Goal: Find specific page/section: Find specific page/section

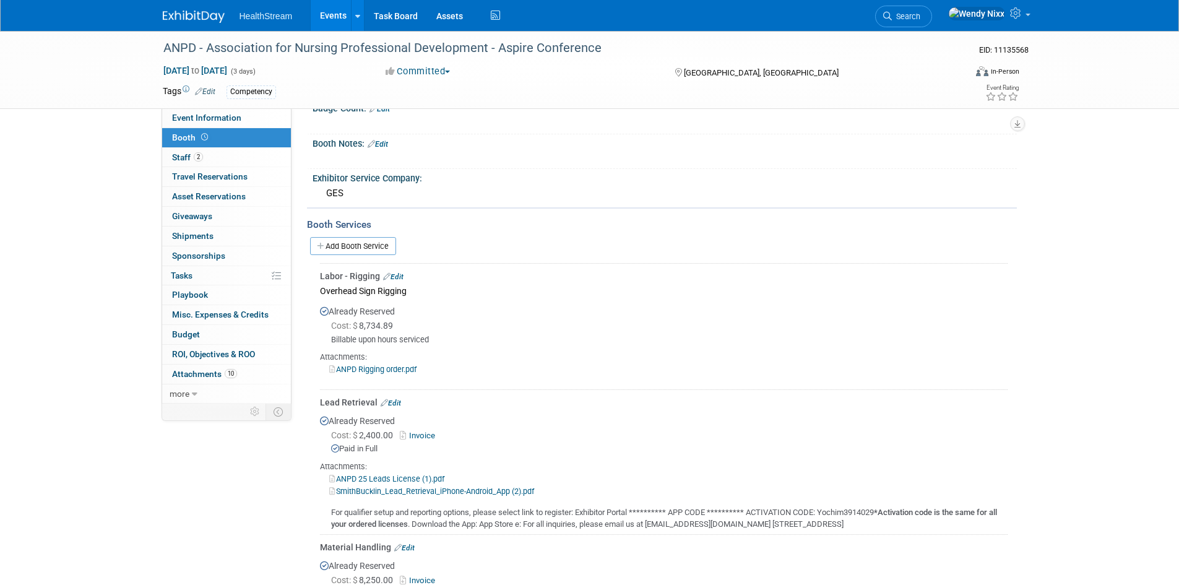
click at [326, 12] on link "Events" at bounding box center [333, 15] width 45 height 31
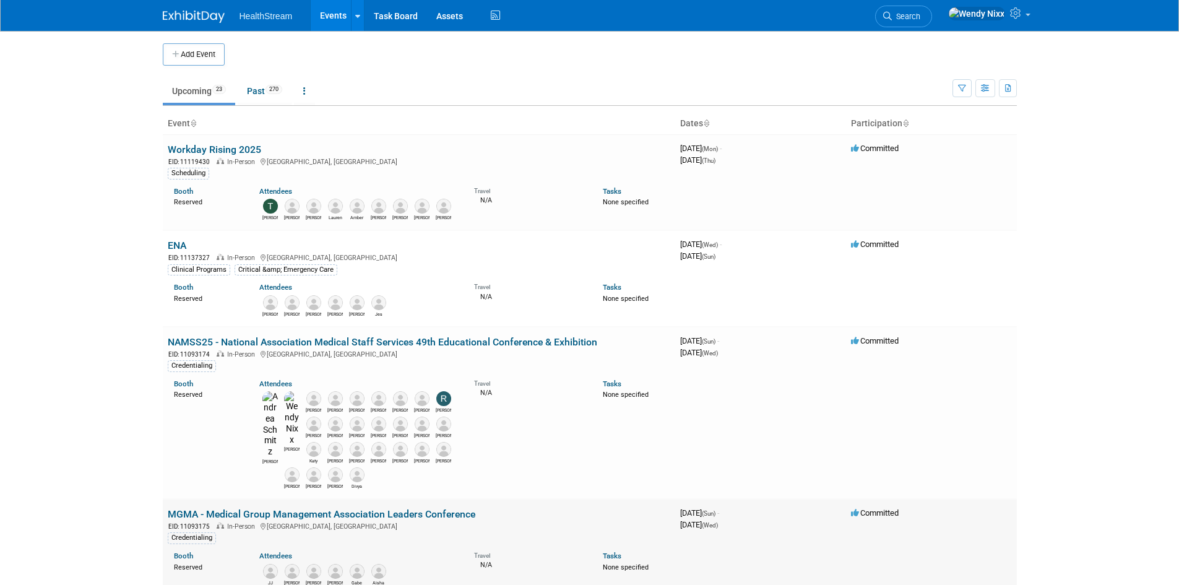
click at [278, 508] on link "MGMA - Medical Group Management Association Leaders Conference" at bounding box center [322, 514] width 308 height 12
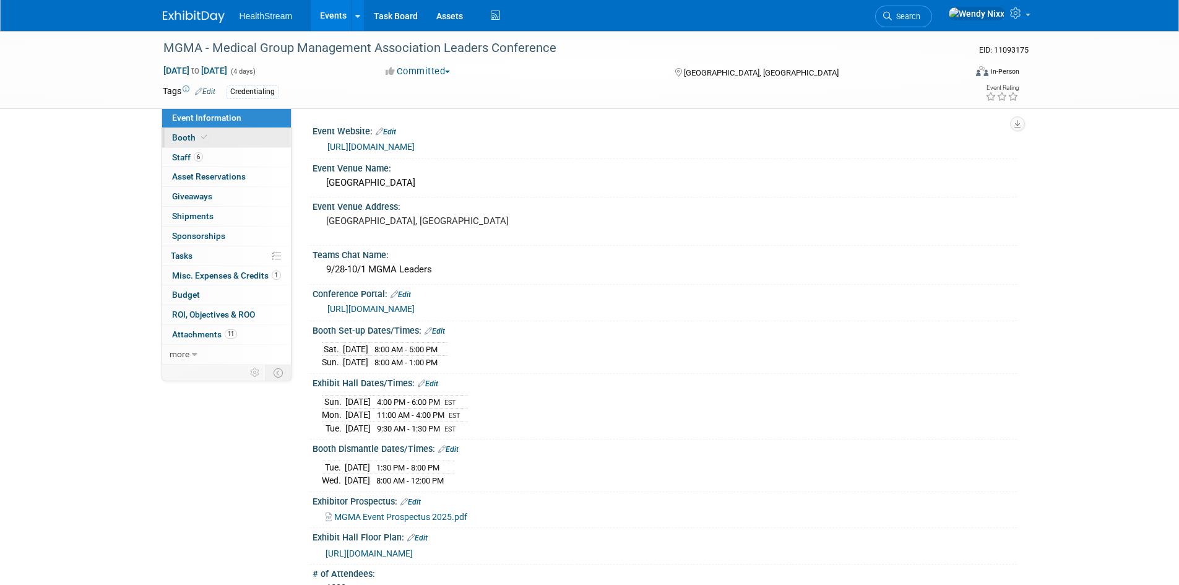
click at [188, 134] on span "Booth" at bounding box center [191, 137] width 38 height 10
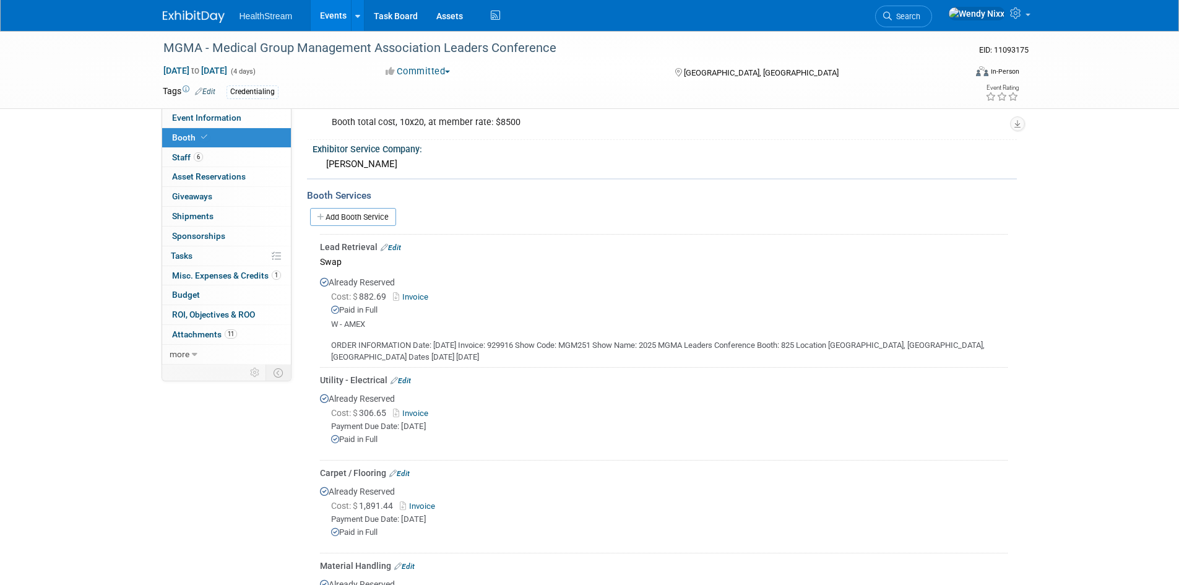
scroll to position [371, 0]
